Goal: Register for event/course

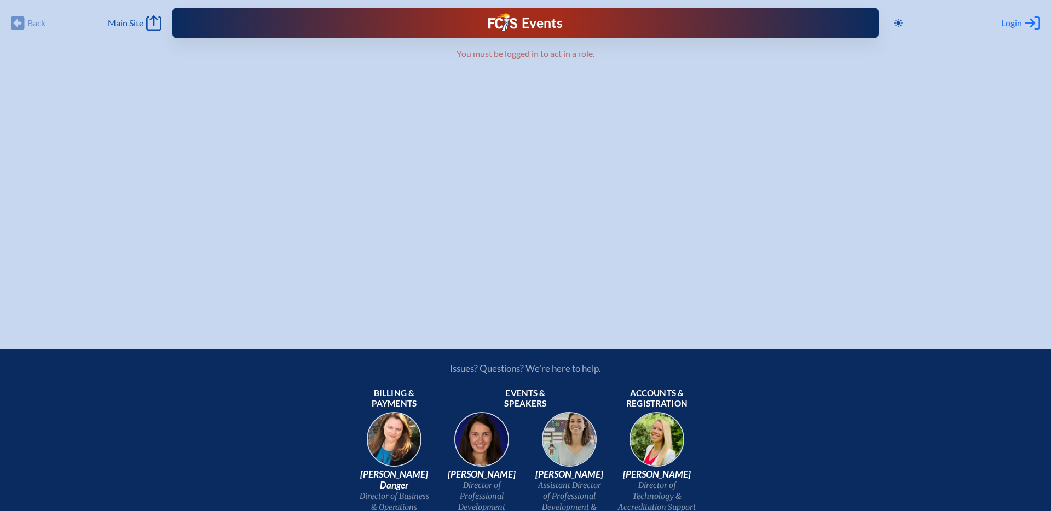
type input "[PERSON_NAME][EMAIL_ADDRESS][PERSON_NAME][DOMAIN_NAME]"
click at [1012, 19] on span "Login" at bounding box center [1011, 23] width 21 height 11
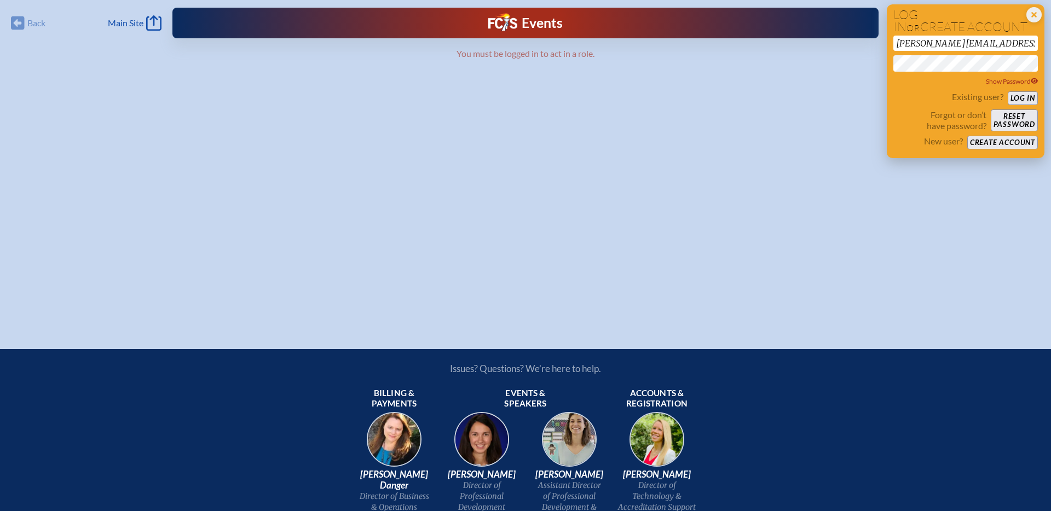
click at [1023, 98] on button "Log in" at bounding box center [1023, 98] width 30 height 14
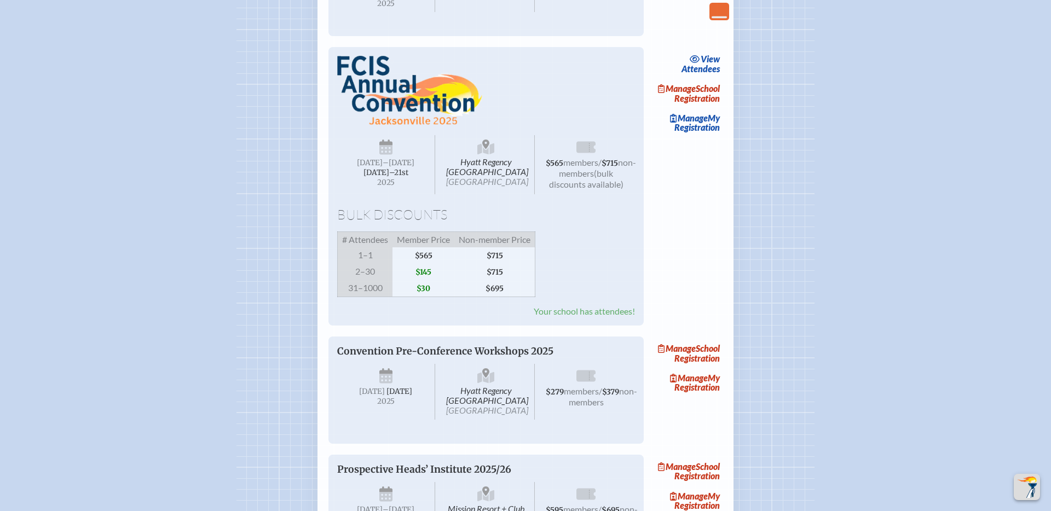
scroll to position [1631, 0]
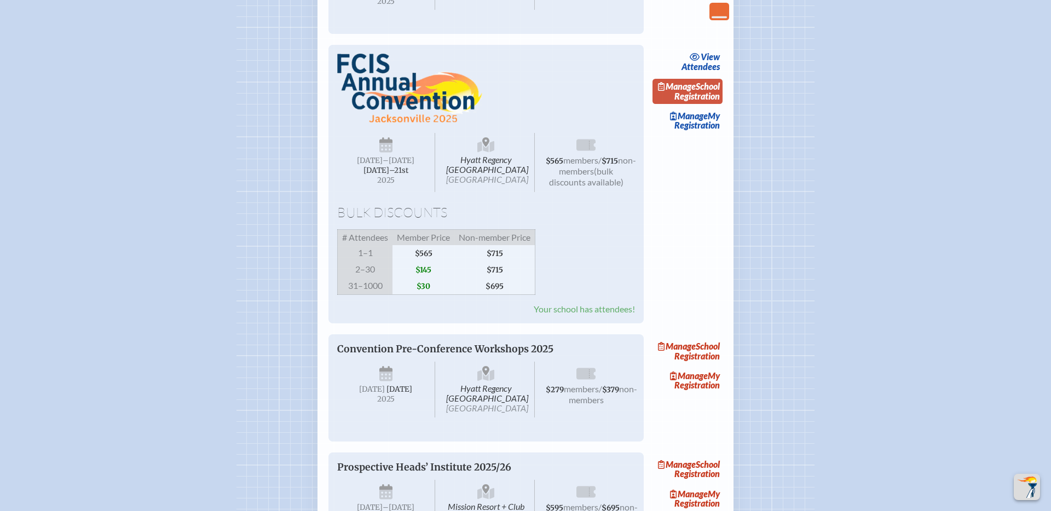
click at [696, 104] on link "Manage School Registration" at bounding box center [688, 91] width 70 height 25
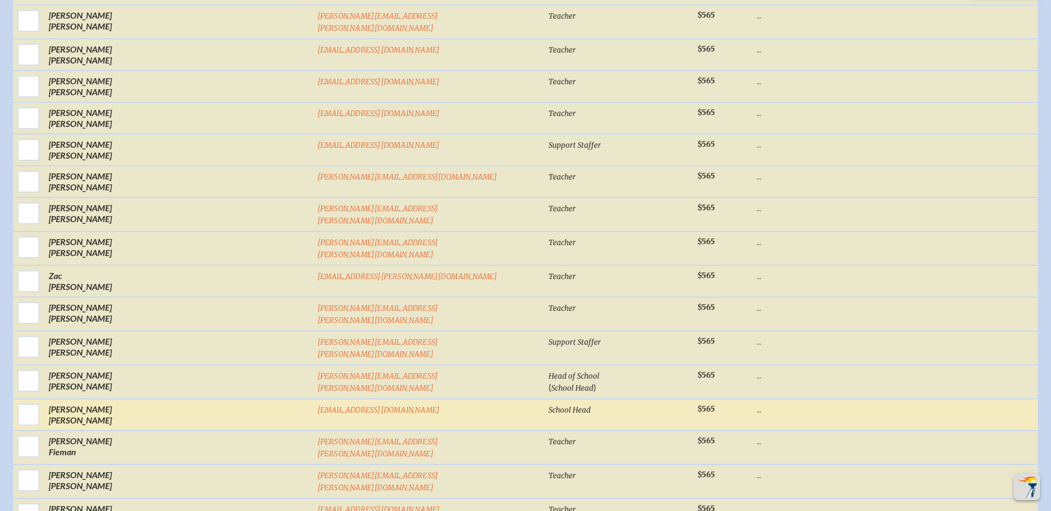
scroll to position [956, 0]
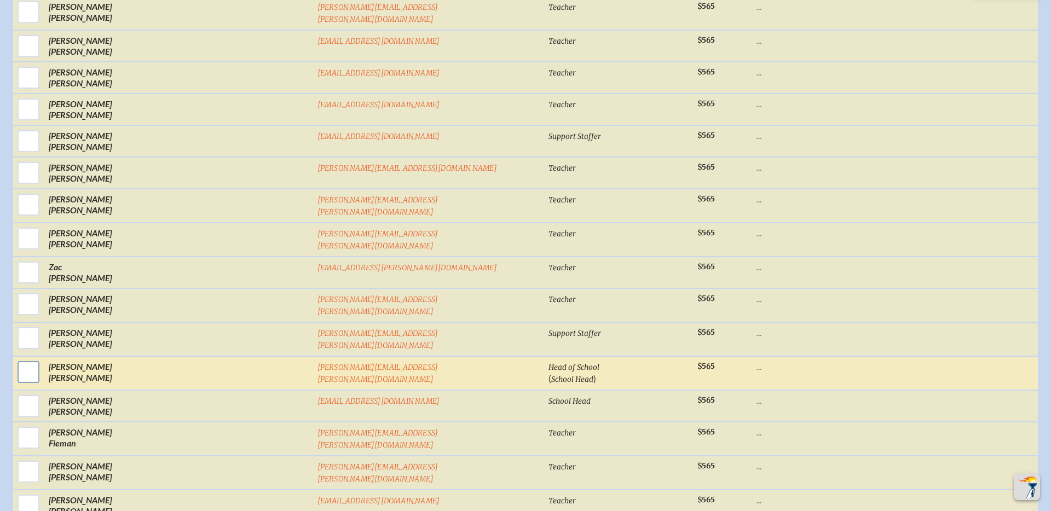
click at [42, 362] on input "checkbox" at bounding box center [28, 372] width 27 height 27
checkbox input "true"
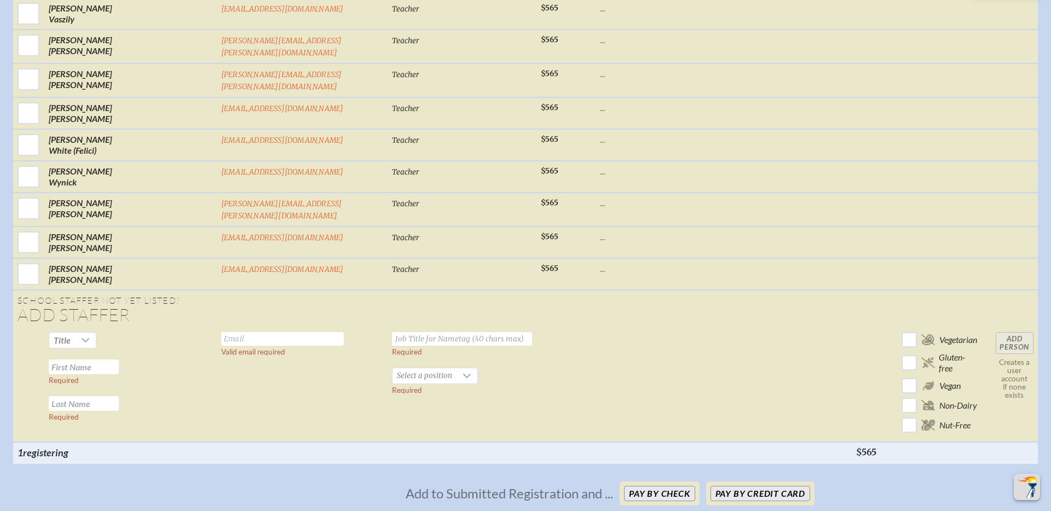
scroll to position [4032, 0]
click at [759, 486] on button "Pay by Credit Card" at bounding box center [761, 493] width 100 height 15
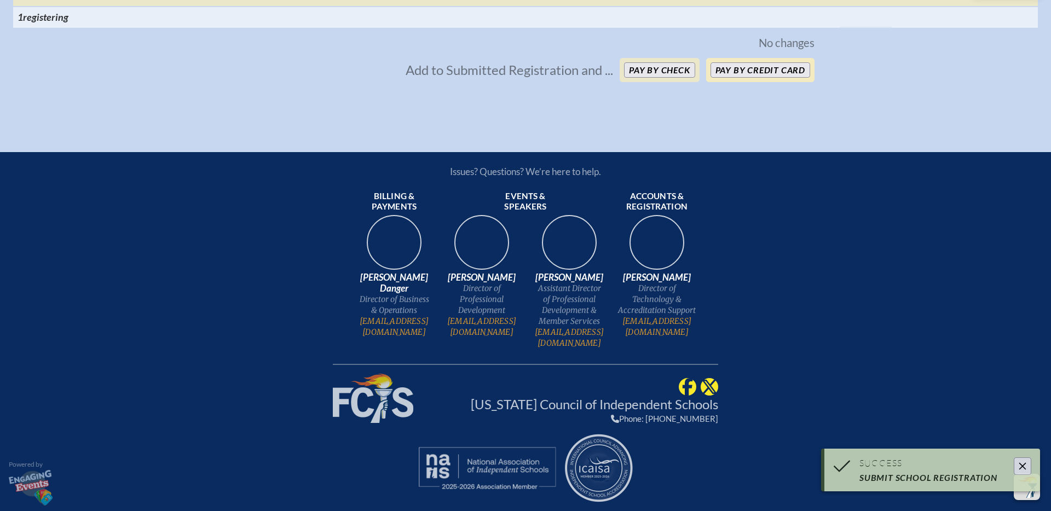
scroll to position [3554, 0]
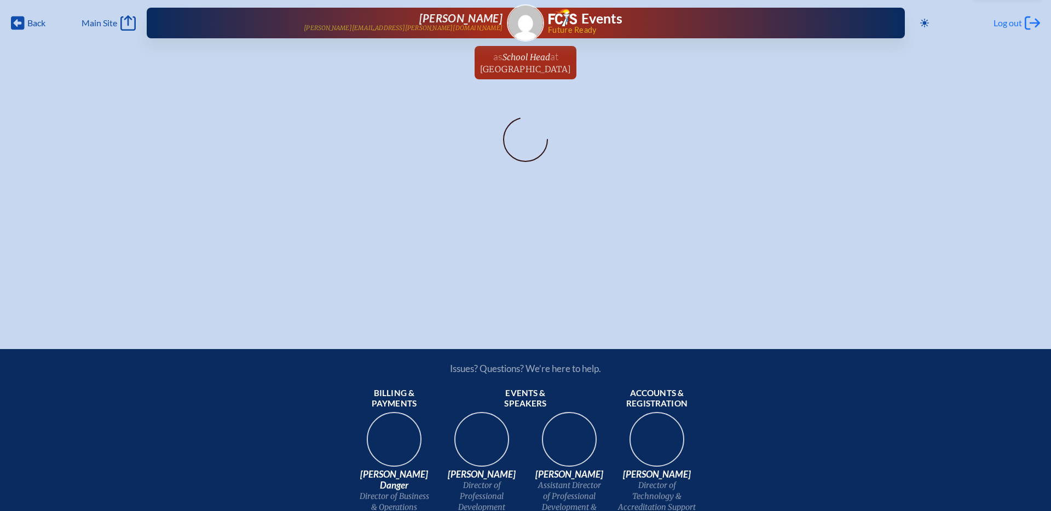
click at [1009, 24] on span "Log out" at bounding box center [1008, 23] width 28 height 11
